Goal: Task Accomplishment & Management: Use online tool/utility

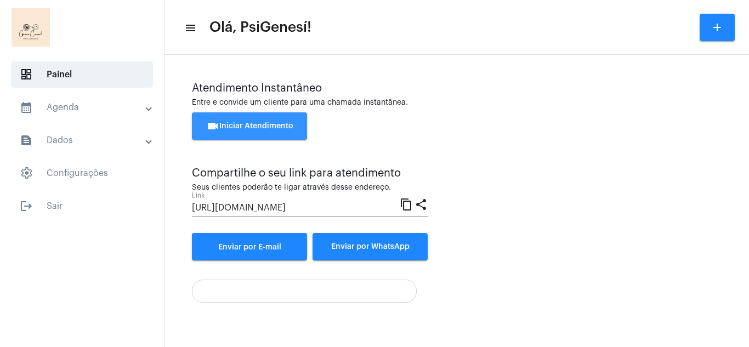
click at [246, 135] on button "videocam Iniciar Atendimento" at bounding box center [249, 125] width 115 height 27
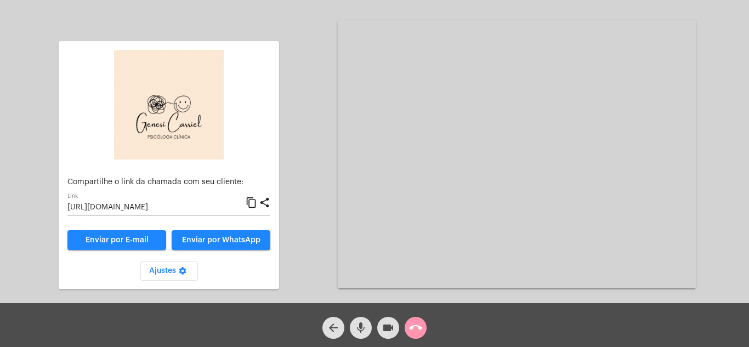
click at [728, 169] on div "Aguardando cliente acessar a chamada Ajustes settings Compartilhe o link da cha…" at bounding box center [374, 153] width 747 height 303
click at [228, 236] on span "Enviar por WhatsApp" at bounding box center [221, 240] width 78 height 8
click at [171, 268] on span "Ajustes settings" at bounding box center [169, 271] width 40 height 8
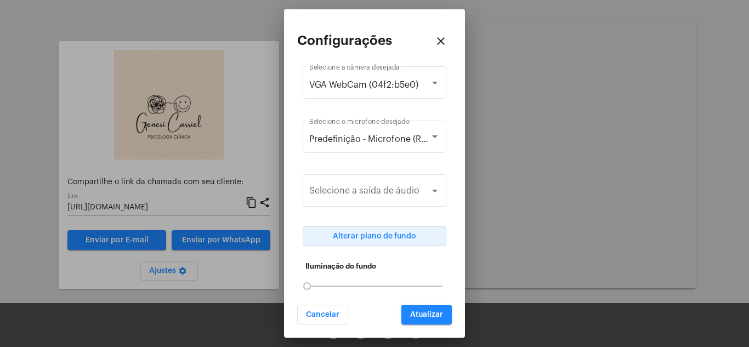
click at [382, 233] on span "Alterar plano de fundo" at bounding box center [374, 237] width 83 height 8
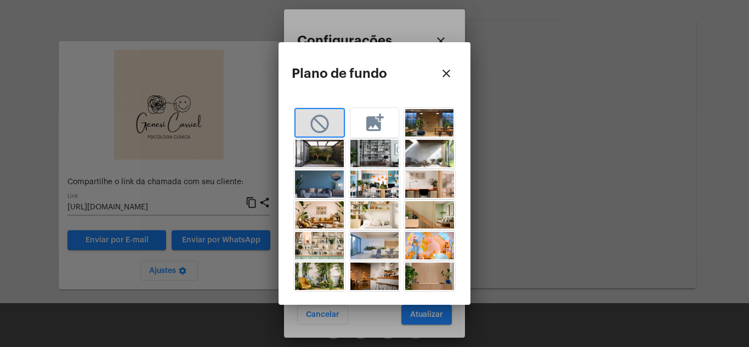
click at [428, 273] on img "button" at bounding box center [429, 276] width 49 height 27
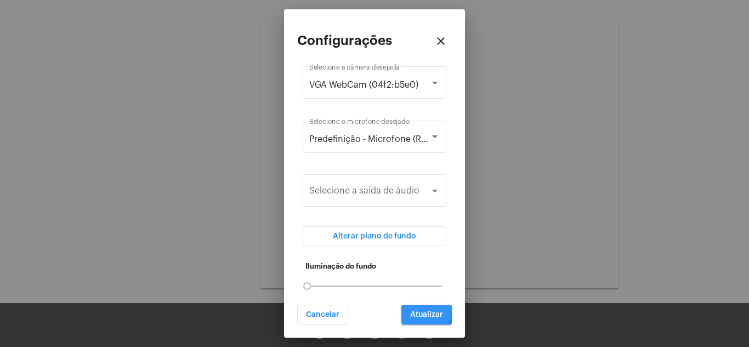
click at [427, 309] on button "Atualizar" at bounding box center [426, 315] width 50 height 20
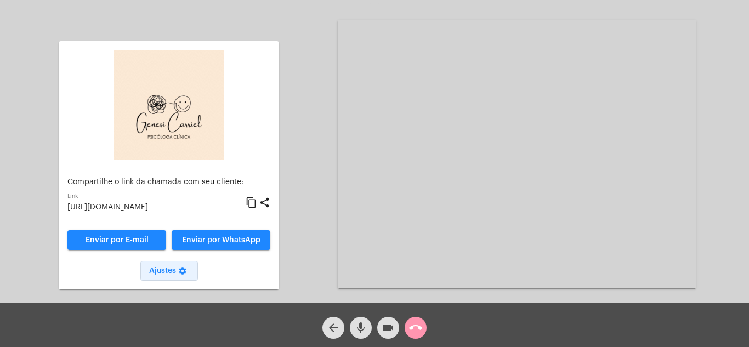
click at [171, 270] on span "Ajustes settings" at bounding box center [169, 271] width 40 height 8
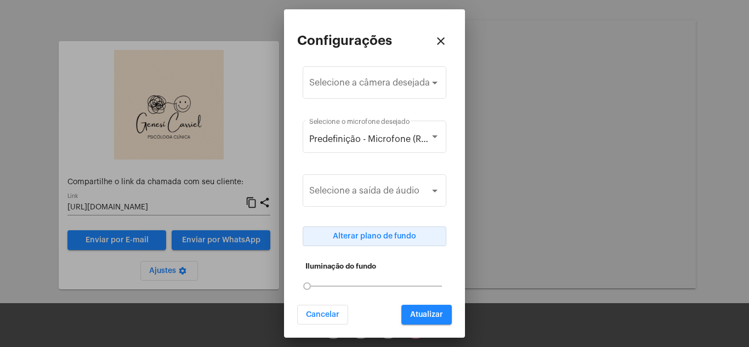
click at [383, 237] on span "Alterar plano de fundo" at bounding box center [374, 237] width 83 height 8
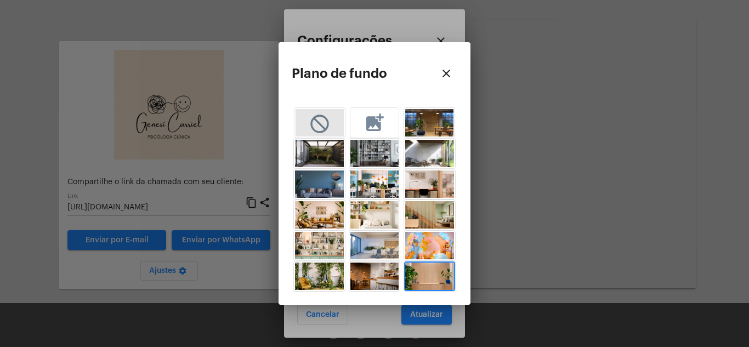
click at [319, 122] on mat-icon "not_interested" at bounding box center [320, 123] width 22 height 20
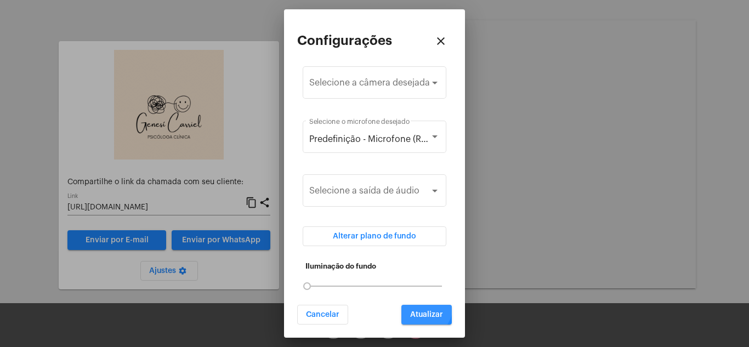
click at [426, 307] on button "Atualizar" at bounding box center [426, 315] width 50 height 20
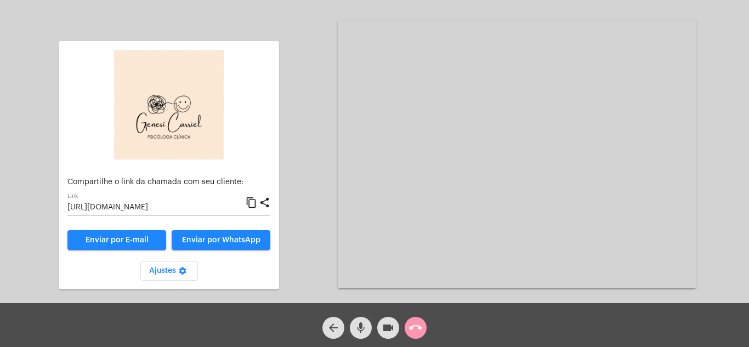
click at [301, 149] on div "Aguardando cliente acessar a chamada Ajustes settings Compartilhe o link da cha…" at bounding box center [374, 153] width 747 height 303
